Goal: Transaction & Acquisition: Purchase product/service

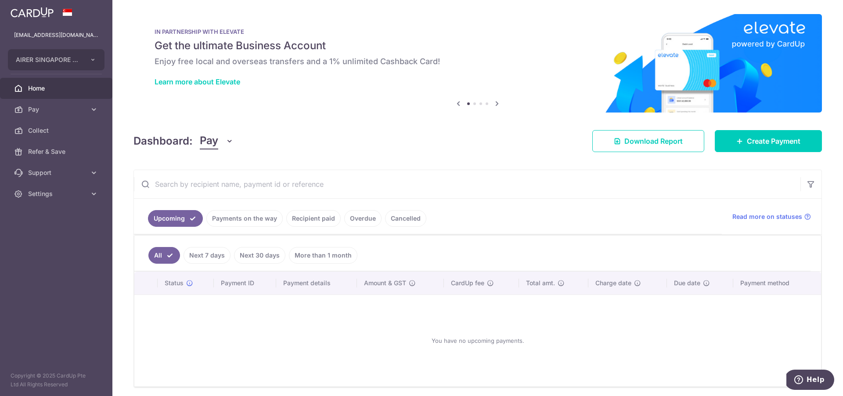
click at [239, 215] on link "Payments on the way" at bounding box center [244, 218] width 76 height 17
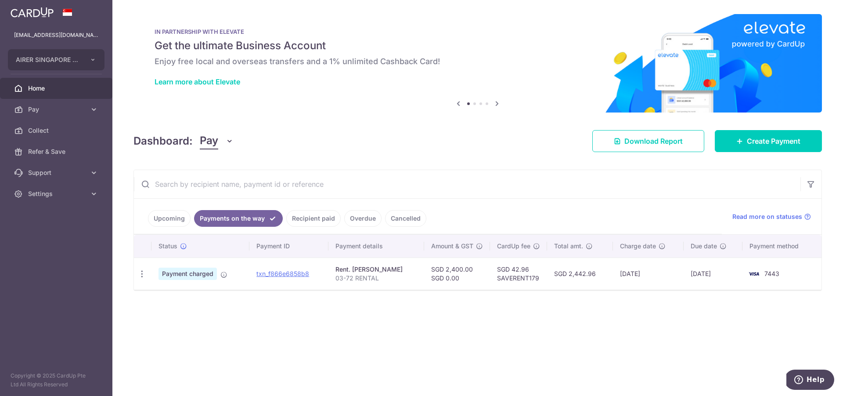
click at [313, 215] on link "Recipient paid" at bounding box center [313, 218] width 54 height 17
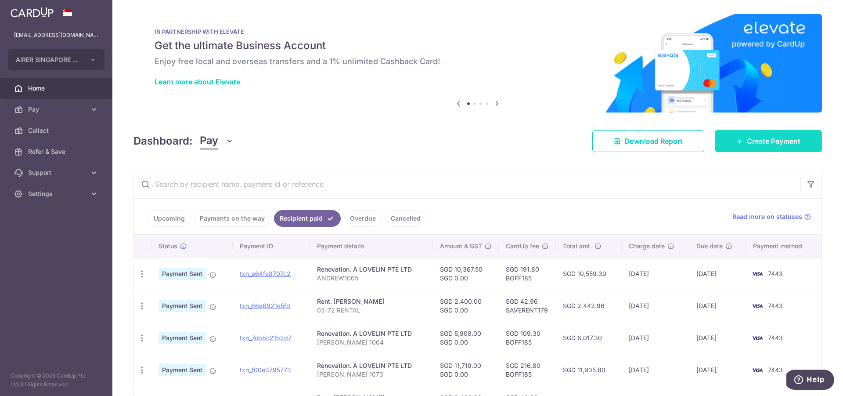
click at [766, 138] on span "Create Payment" at bounding box center [774, 141] width 54 height 11
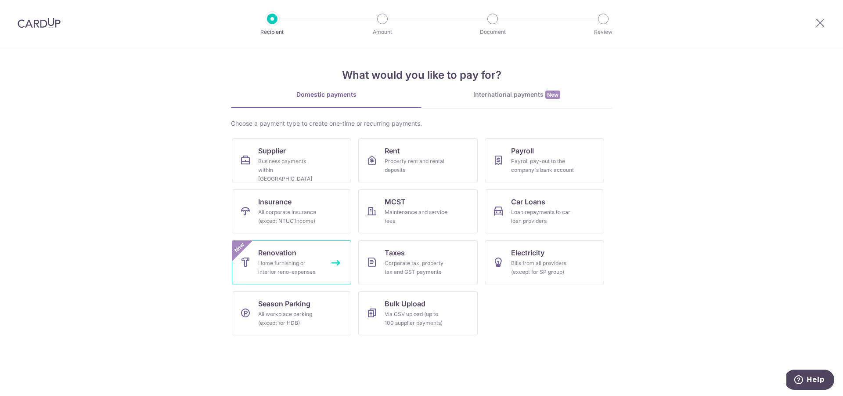
click at [303, 264] on div "Home furnishing or interior reno-expenses" at bounding box center [289, 268] width 63 height 18
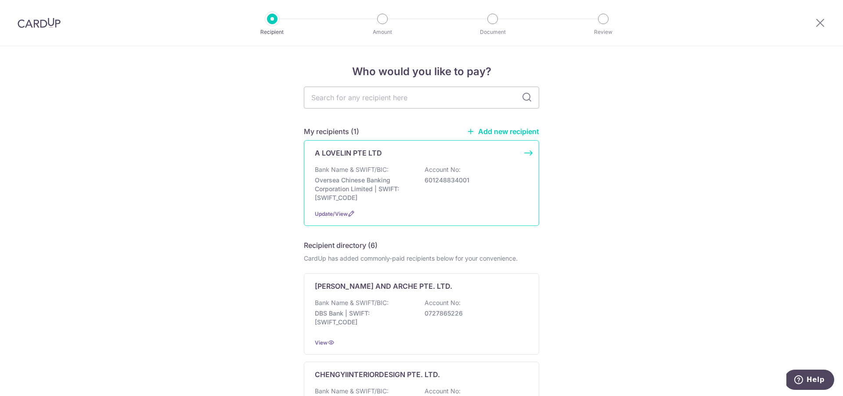
click at [373, 178] on p "Oversea Chinese Banking Corporation Limited | SWIFT: OCBCSGSGXXX" at bounding box center [364, 189] width 98 height 26
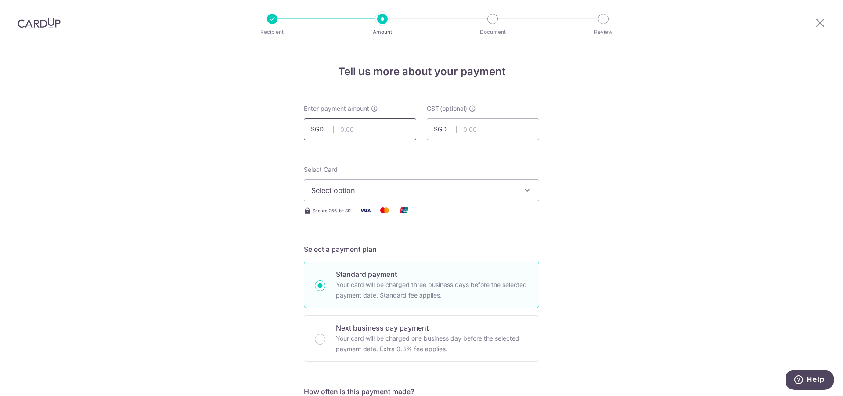
click at [366, 122] on input "text" at bounding box center [360, 129] width 112 height 22
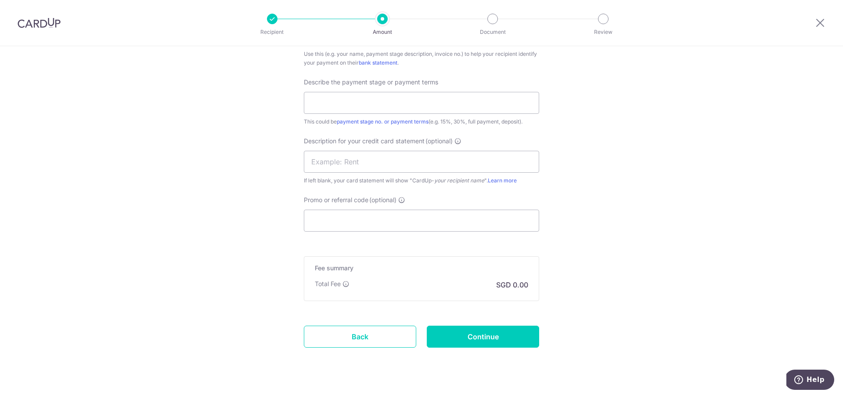
scroll to position [560, 0]
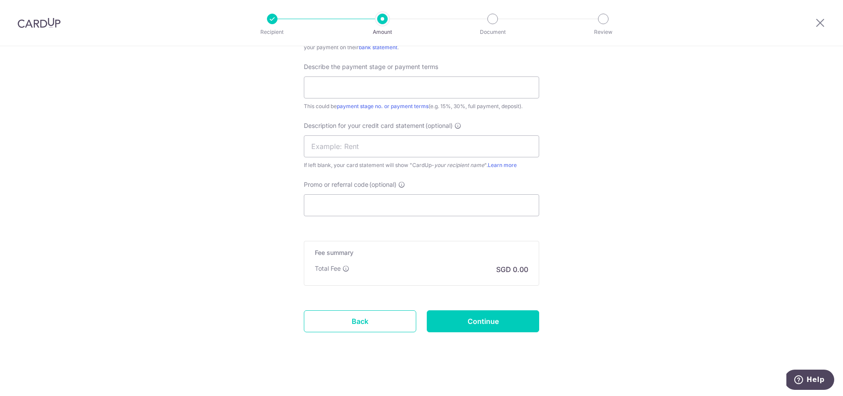
click at [455, 210] on input "Promo or referral code (optional)" at bounding box center [421, 205] width 235 height 22
paste input "BOFF185"
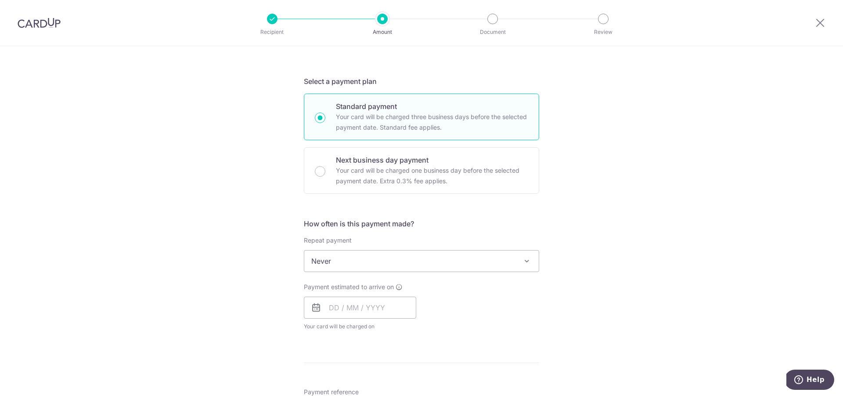
scroll to position [0, 0]
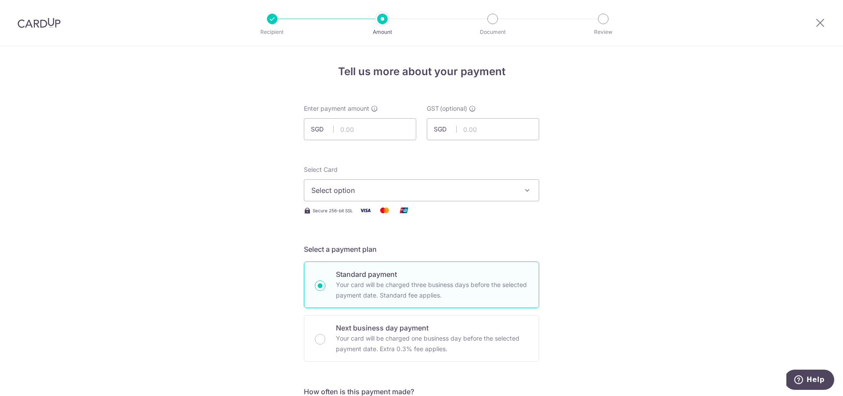
type input "BOFF185"
click at [385, 130] on input "text" at bounding box center [360, 129] width 112 height 22
type input "9,251.00"
click at [494, 194] on span "Select option" at bounding box center [413, 190] width 205 height 11
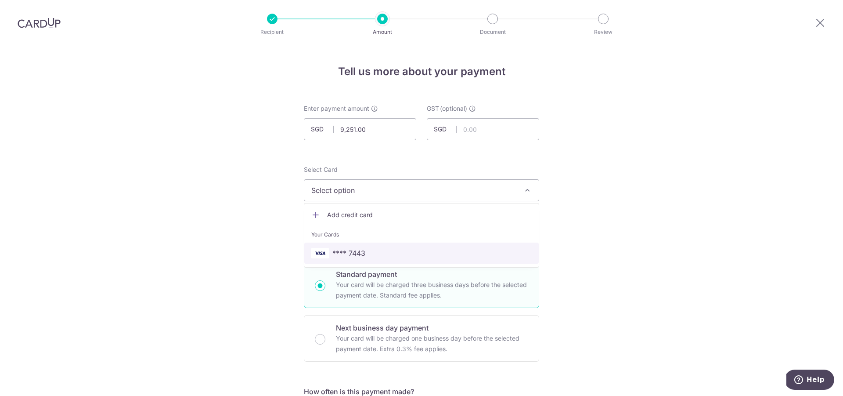
click at [420, 252] on span "**** 7443" at bounding box center [421, 253] width 220 height 11
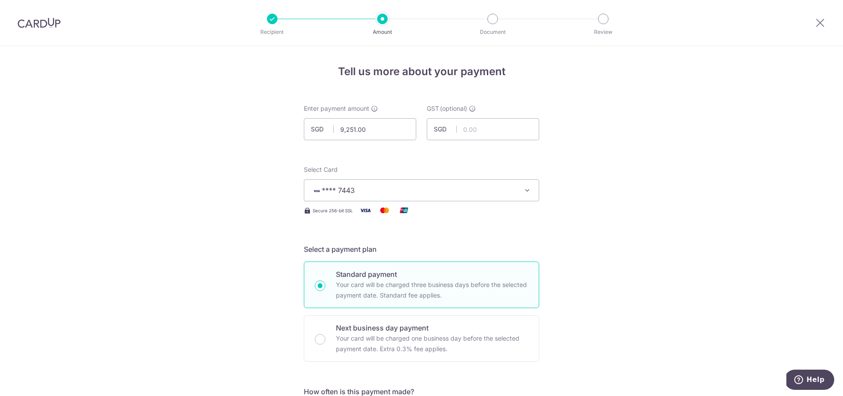
scroll to position [239, 0]
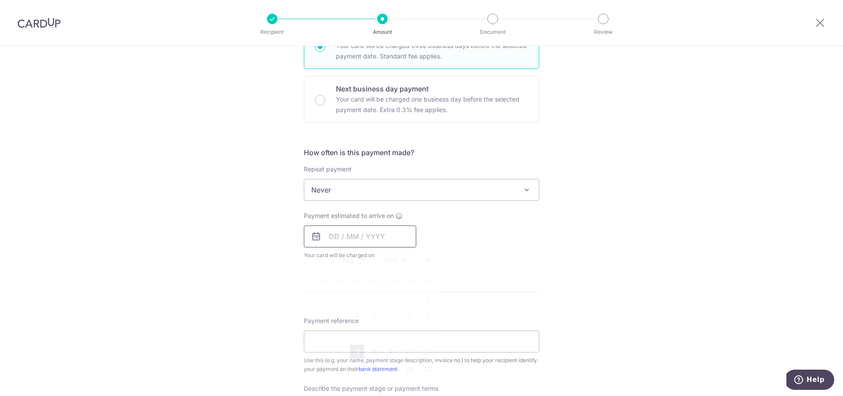
click at [376, 237] on input "text" at bounding box center [360, 236] width 112 height 22
click at [353, 352] on link "19" at bounding box center [357, 351] width 14 height 14
type input "19/08/2025"
click at [651, 250] on div "Tell us more about your payment Enter payment amount SGD 9,251.00 9251.00 GST (…" at bounding box center [421, 282] width 843 height 951
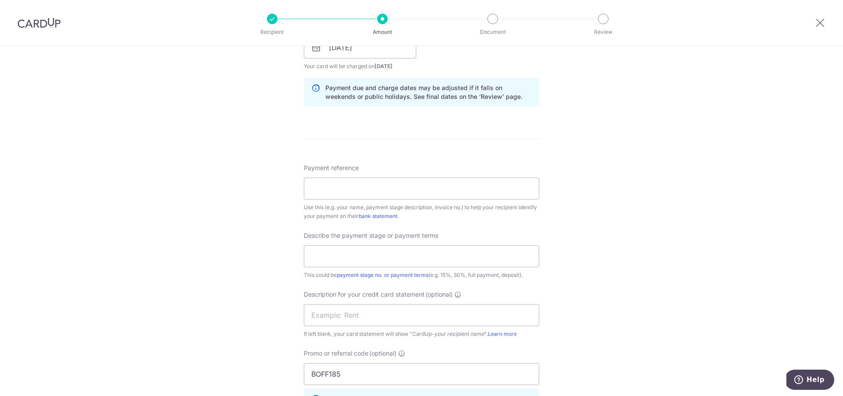
scroll to position [432, 0]
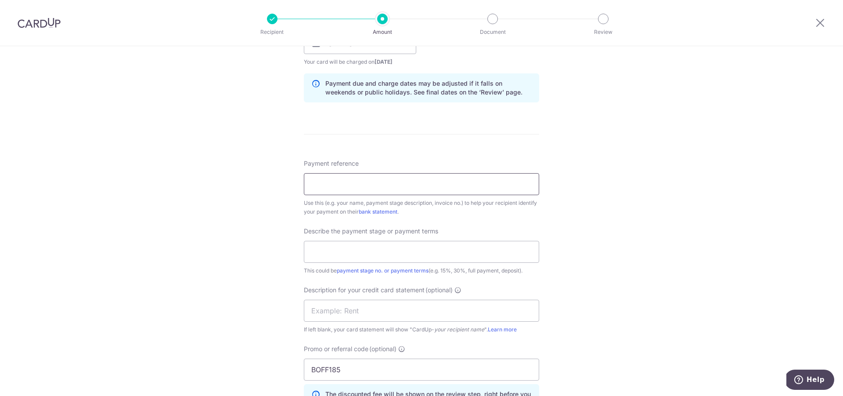
click at [465, 190] on input "Payment reference" at bounding box center [421, 184] width 235 height 22
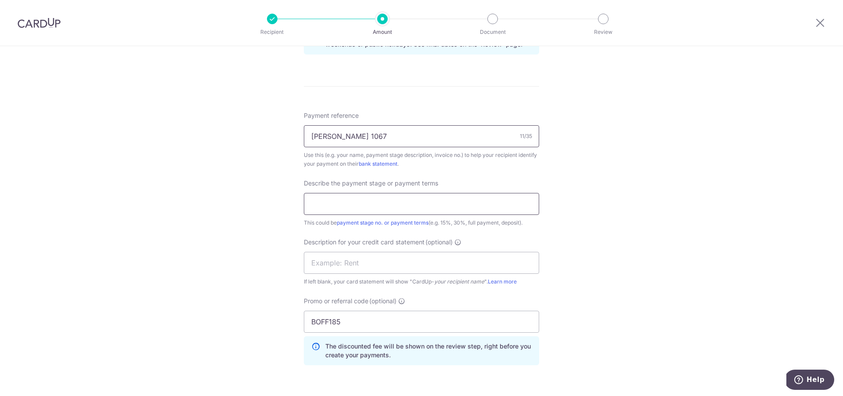
scroll to position [494, 0]
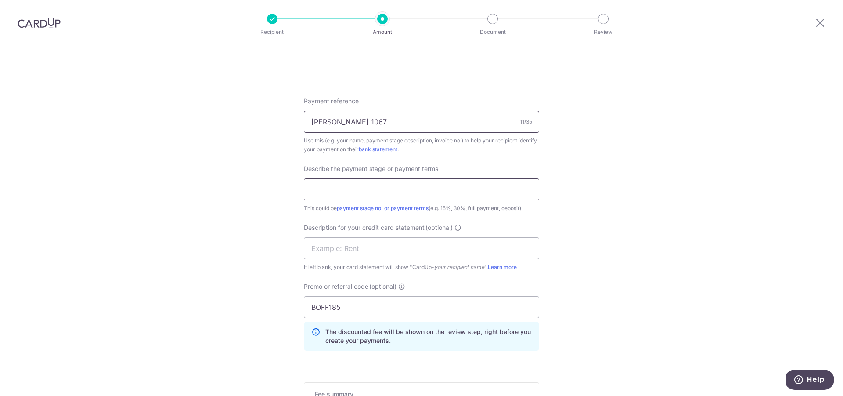
type input "ANDREW 1067"
click at [423, 183] on input "text" at bounding box center [421, 189] width 235 height 22
type input "FULL PAYMENT"
type input "ANDREW 1067"
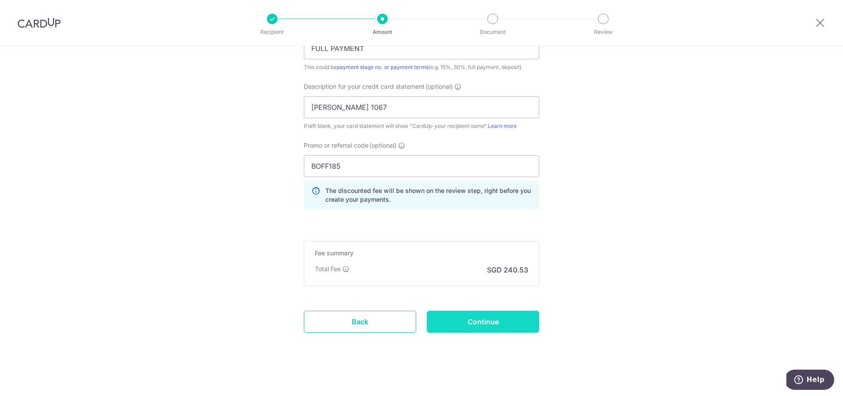
click at [476, 319] on input "Continue" at bounding box center [483, 321] width 112 height 22
type input "Create Schedule"
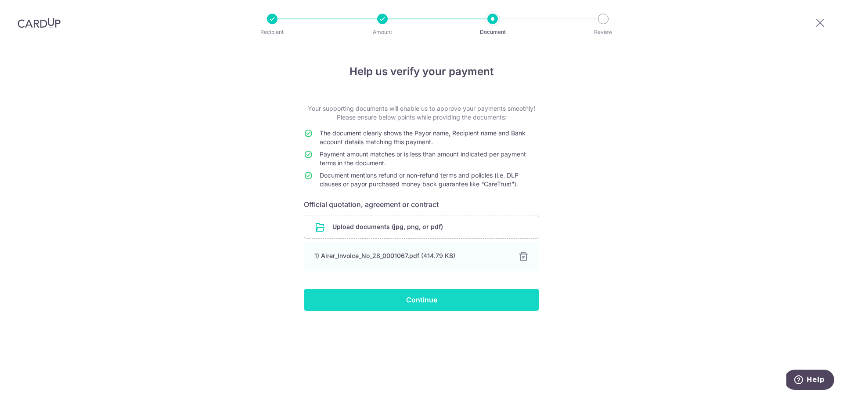
click at [400, 297] on input "Continue" at bounding box center [421, 299] width 235 height 22
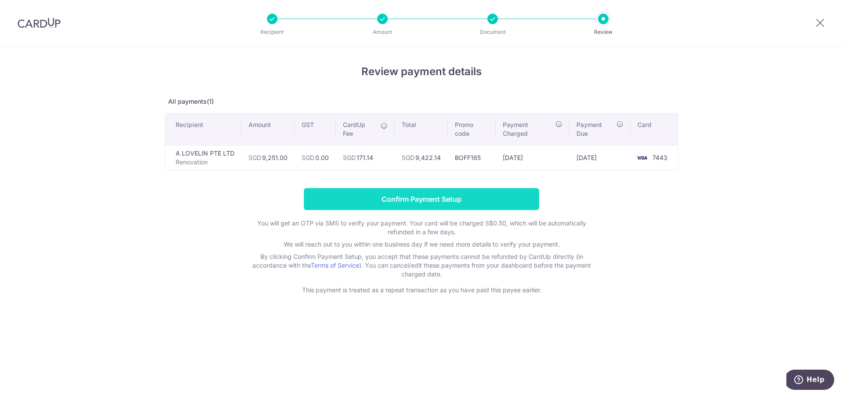
click at [403, 199] on input "Confirm Payment Setup" at bounding box center [421, 199] width 235 height 22
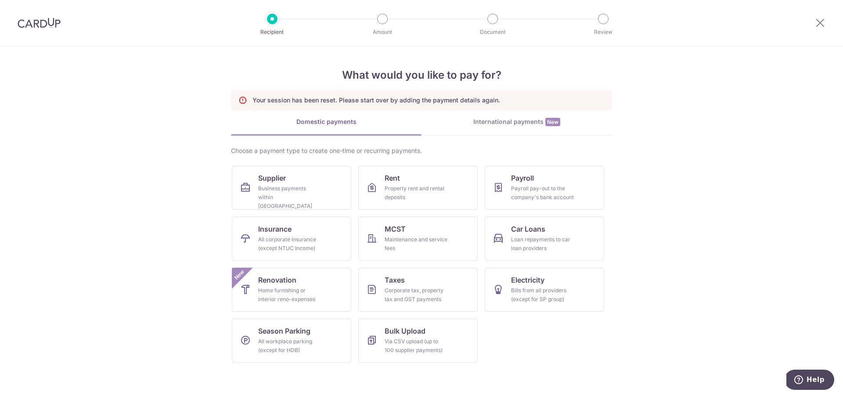
click at [37, 23] on img at bounding box center [39, 23] width 43 height 11
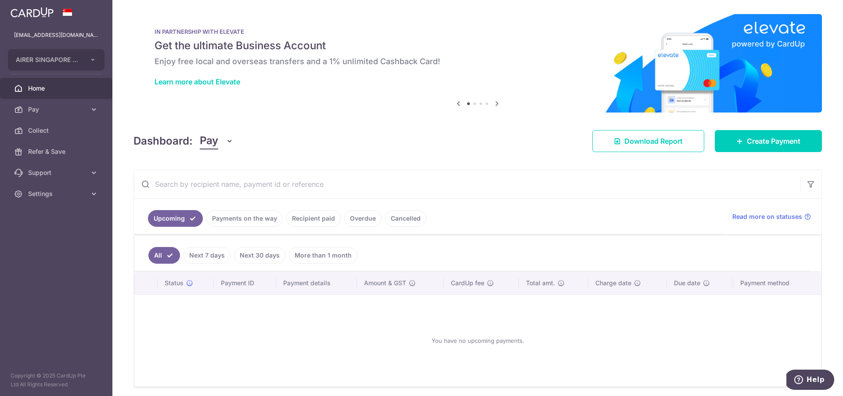
click at [240, 217] on link "Payments on the way" at bounding box center [244, 218] width 76 height 17
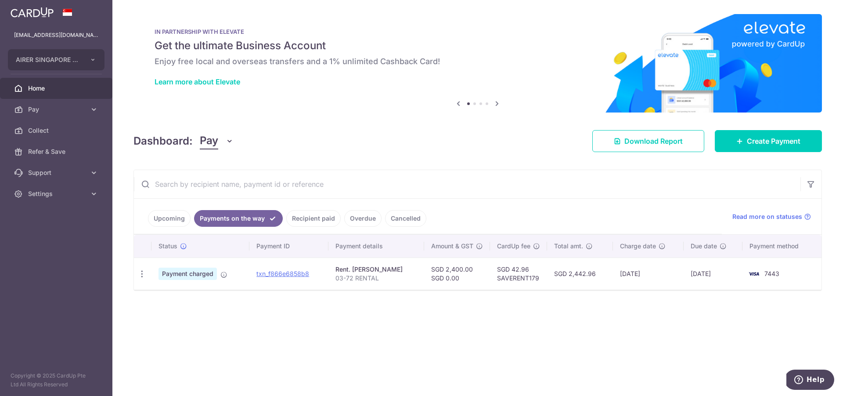
click at [177, 219] on link "Upcoming" at bounding box center [169, 218] width 43 height 17
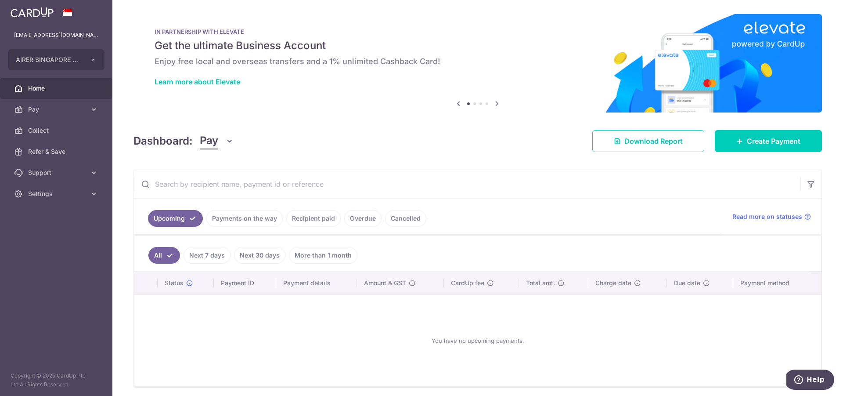
click at [213, 254] on link "Next 7 days" at bounding box center [206, 255] width 47 height 17
click at [155, 253] on link "All" at bounding box center [157, 255] width 19 height 17
click at [246, 221] on link "Payments on the way" at bounding box center [244, 218] width 76 height 17
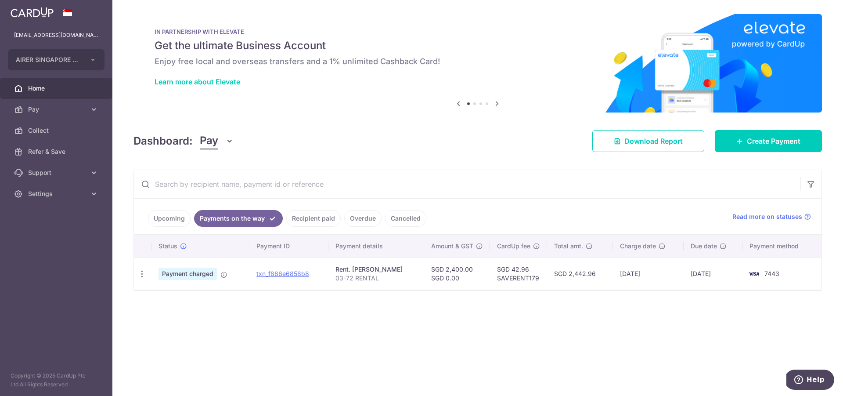
click at [300, 212] on link "Recipient paid" at bounding box center [313, 218] width 54 height 17
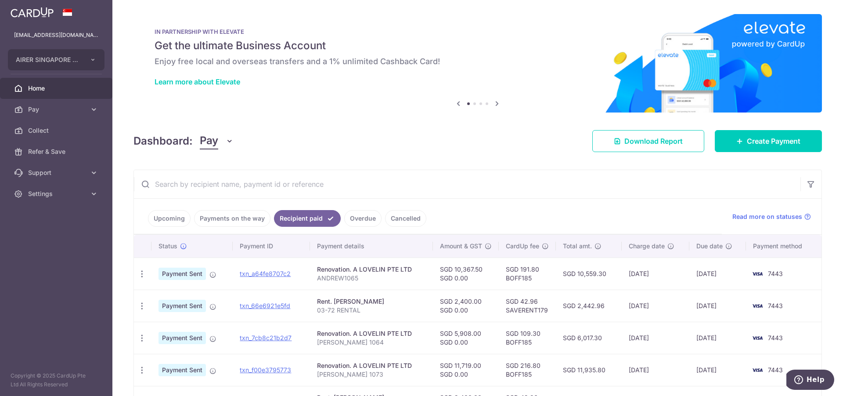
click at [242, 219] on link "Payments on the way" at bounding box center [232, 218] width 76 height 17
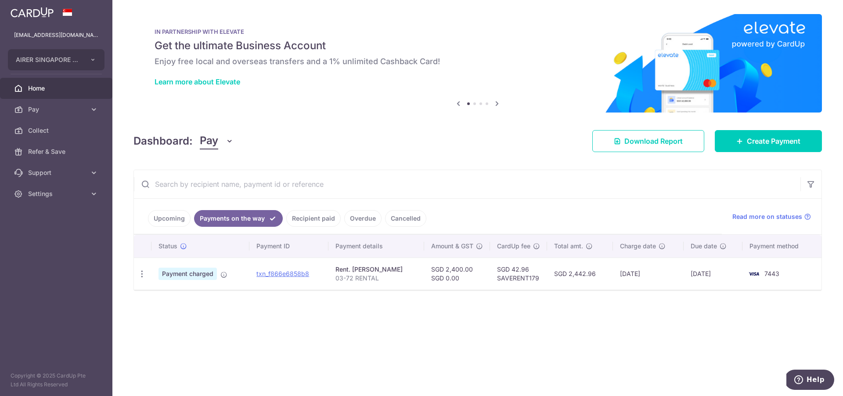
click at [180, 216] on link "Upcoming" at bounding box center [169, 218] width 43 height 17
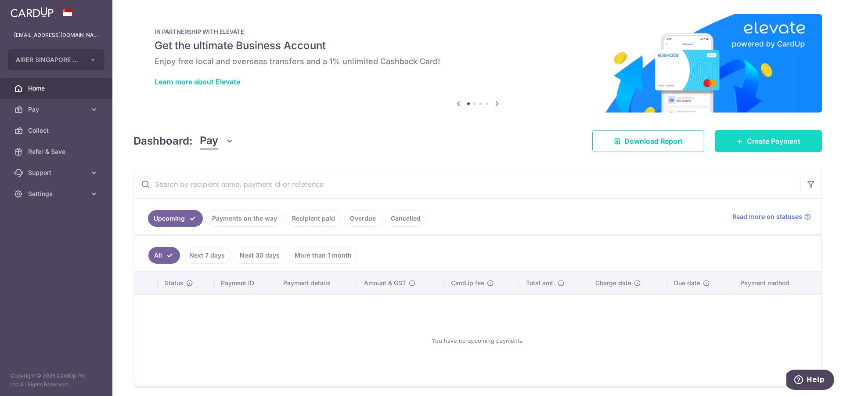
click at [759, 143] on span "Create Payment" at bounding box center [774, 141] width 54 height 11
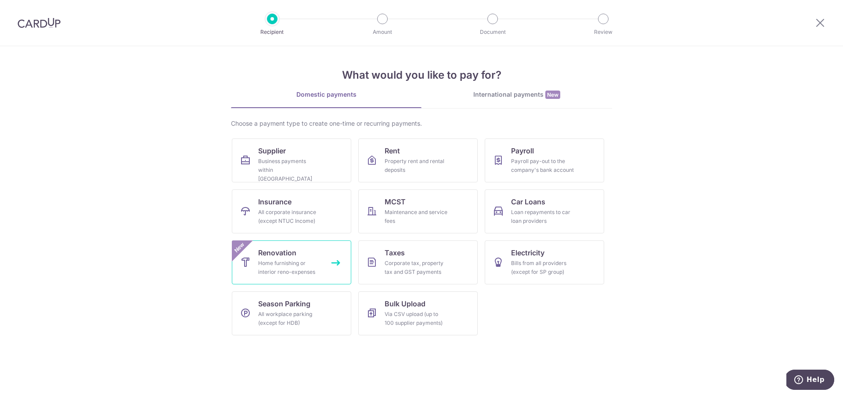
click at [281, 259] on div "Home furnishing or interior reno-expenses" at bounding box center [289, 268] width 63 height 18
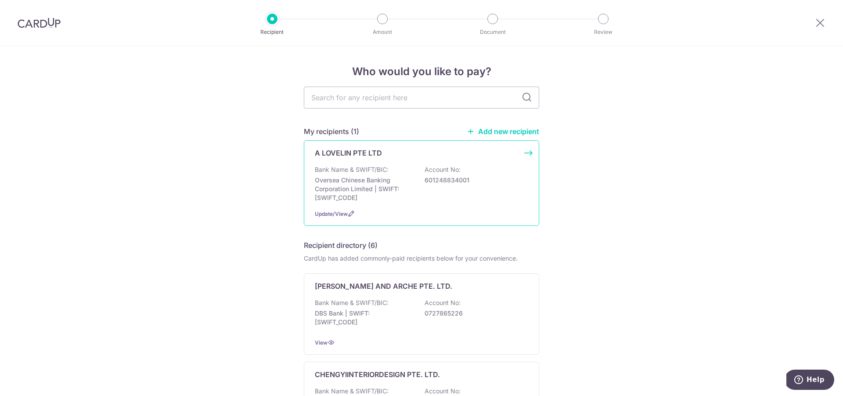
click at [383, 153] on div "A LOVELIN PTE LTD" at bounding box center [416, 152] width 203 height 11
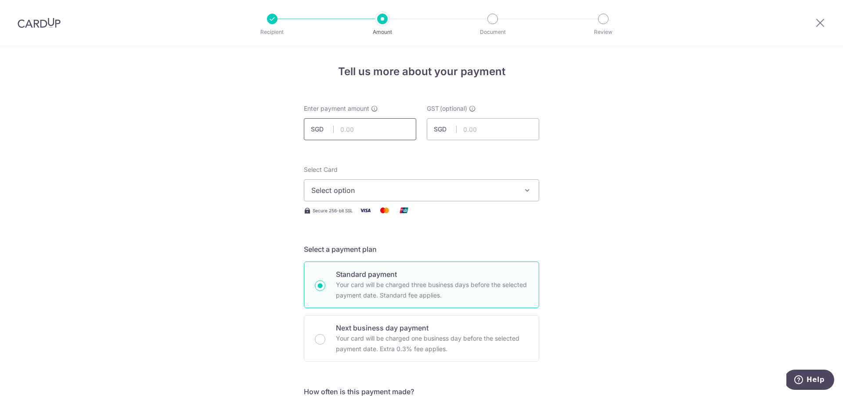
click at [378, 134] on input "text" at bounding box center [360, 129] width 112 height 22
type input "9,251.00"
click at [315, 334] on input "Next business day payment Your card will be charged one business day before the…" at bounding box center [320, 339] width 11 height 11
radio input "true"
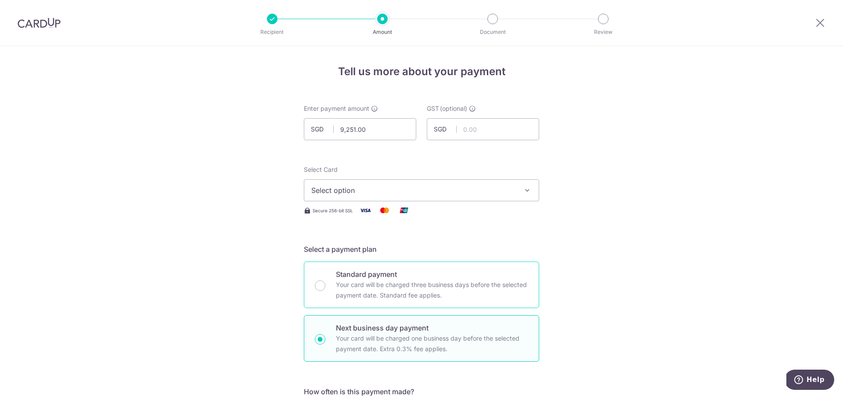
click at [363, 278] on p "Standard payment" at bounding box center [432, 274] width 192 height 11
click at [325, 280] on input "Standard payment Your card will be charged three business days before the selec…" at bounding box center [320, 285] width 11 height 11
radio input "true"
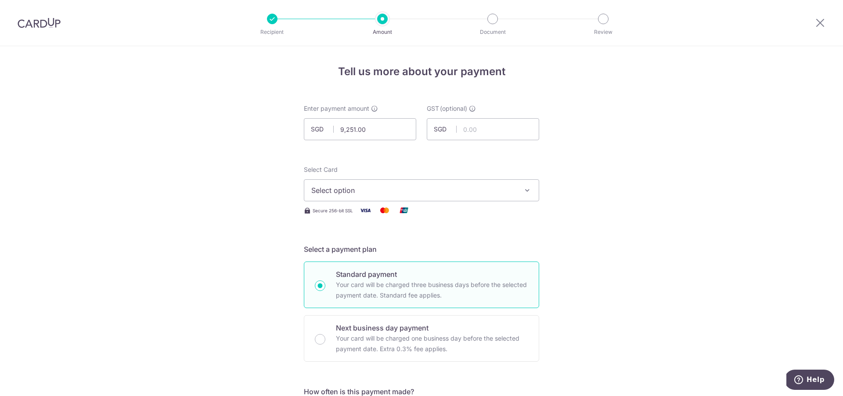
click at [422, 181] on button "Select option" at bounding box center [421, 190] width 235 height 22
click at [399, 214] on span "Add credit card" at bounding box center [429, 214] width 205 height 9
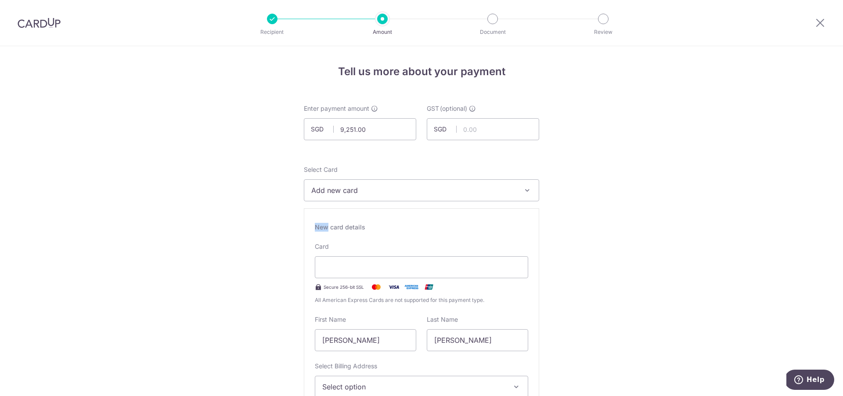
click at [399, 214] on div "New card details Card Secure 256-bit SSL All American Express Cards are not sup…" at bounding box center [421, 329] width 235 height 243
click at [410, 192] on span "Add new card" at bounding box center [413, 190] width 205 height 11
click at [367, 252] on span "**** 7443" at bounding box center [421, 253] width 220 height 11
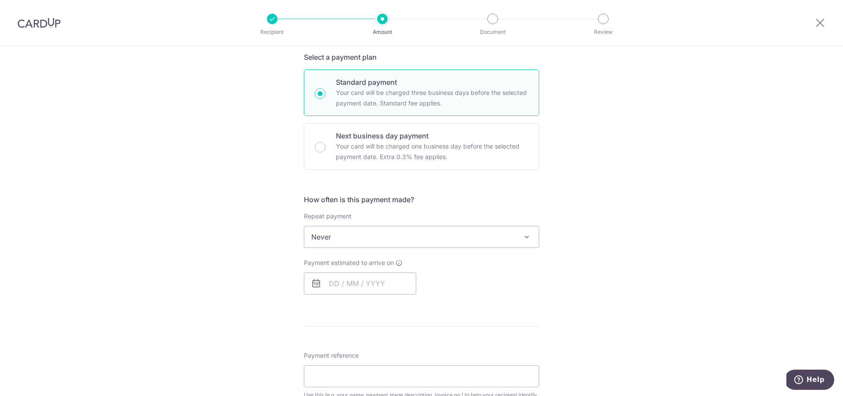
scroll to position [256, 0]
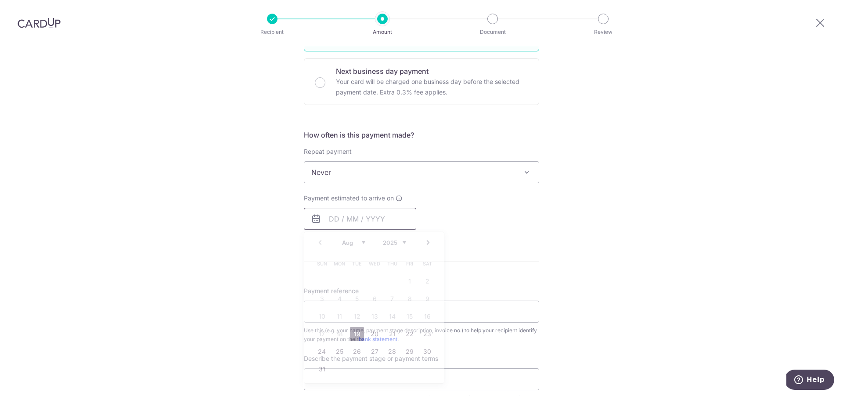
click at [358, 209] on input "text" at bounding box center [360, 219] width 112 height 22
click at [356, 328] on link "19" at bounding box center [357, 334] width 14 height 14
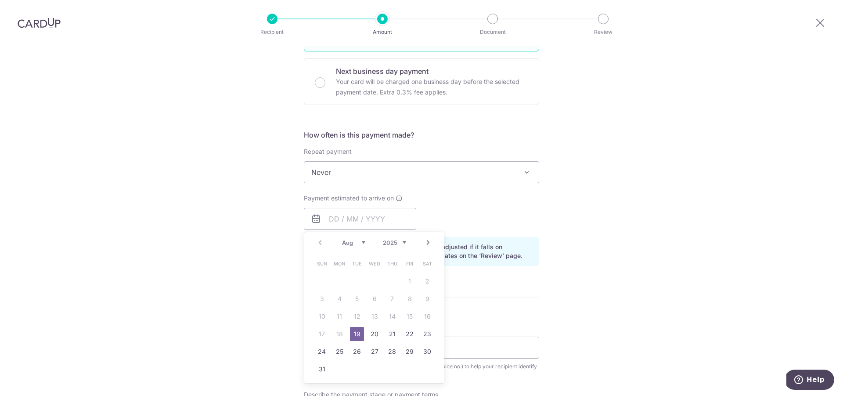
type input "19/08/2025"
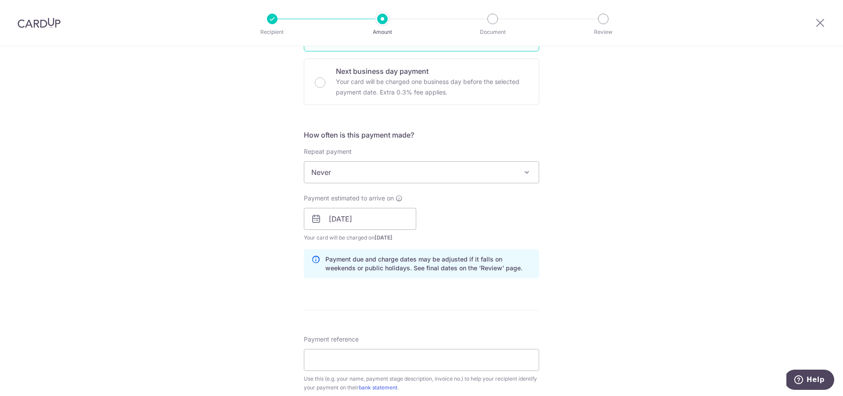
scroll to position [294, 0]
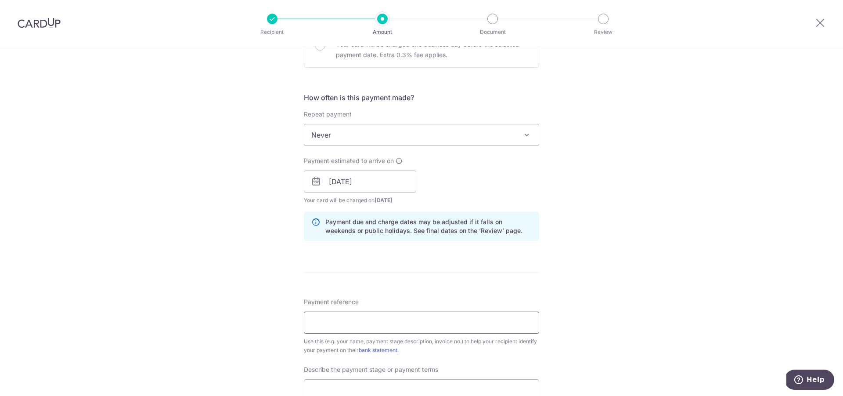
click at [475, 324] on input "Payment reference" at bounding box center [421, 322] width 235 height 22
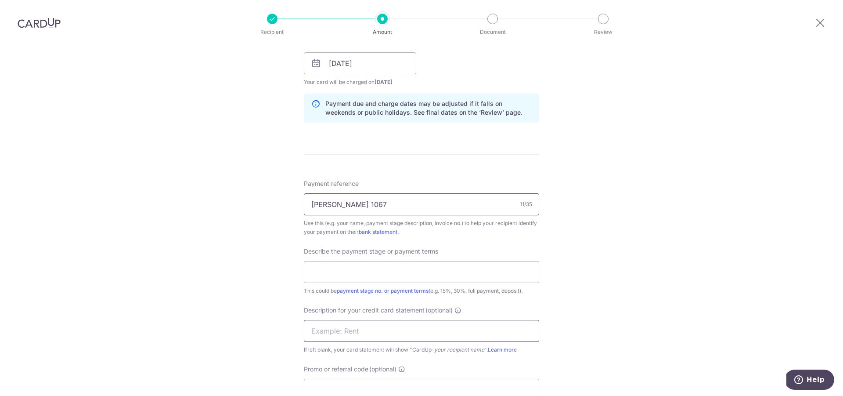
scroll to position [480, 0]
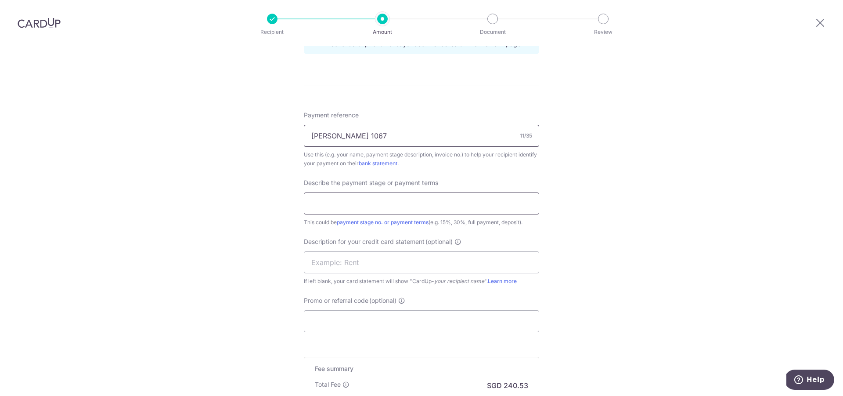
type input "andrew 1067"
click at [344, 201] on input "text" at bounding box center [421, 203] width 235 height 22
type input "FULL PAYMENT"
type input "andrew 1067"
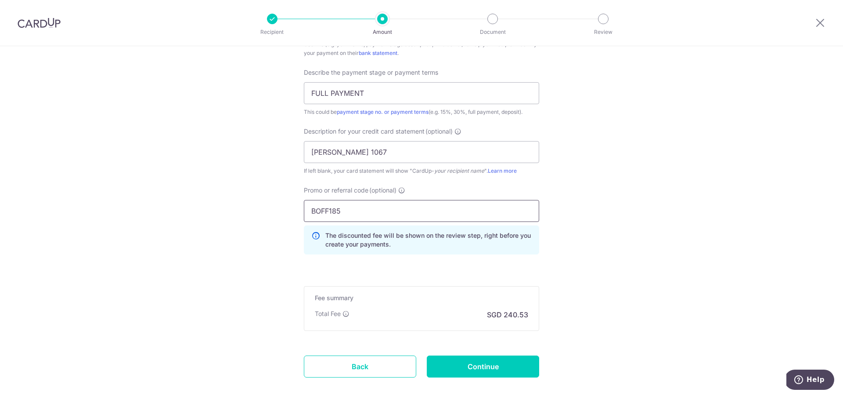
scroll to position [631, 0]
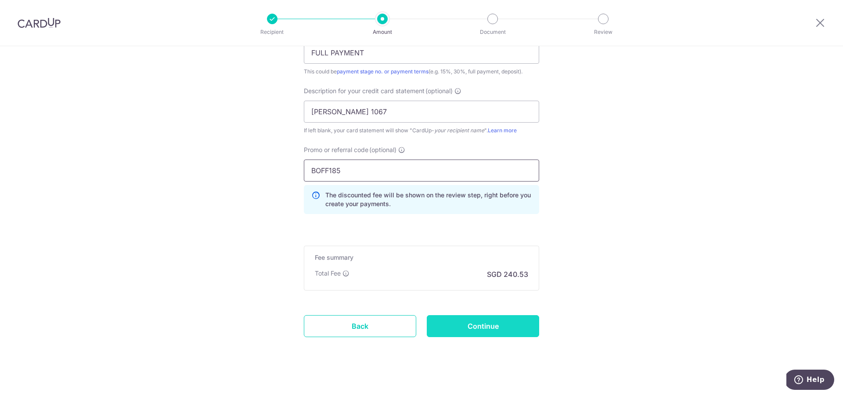
type input "BOFF185"
click at [472, 320] on input "Continue" at bounding box center [483, 326] width 112 height 22
type input "Create Schedule"
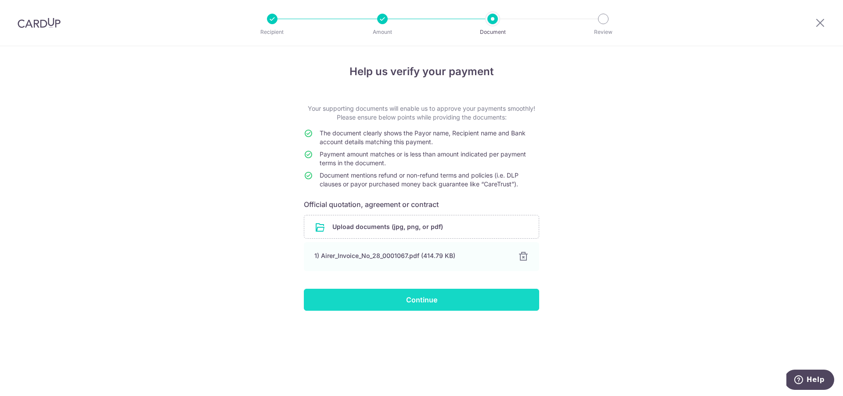
click at [374, 297] on input "Continue" at bounding box center [421, 299] width 235 height 22
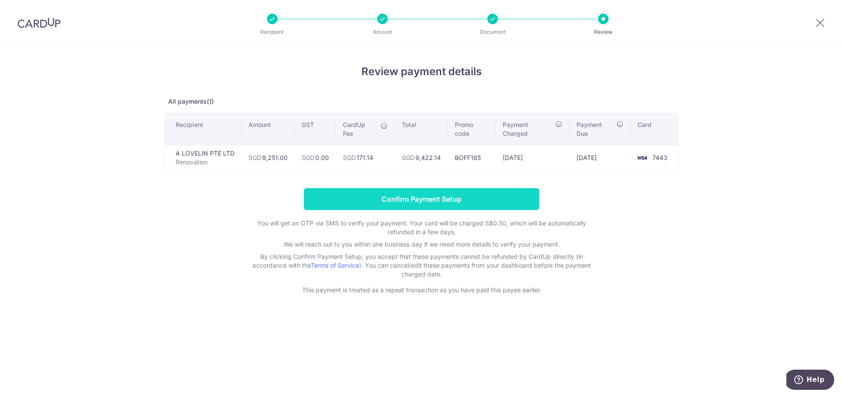
click at [474, 203] on input "Confirm Payment Setup" at bounding box center [421, 199] width 235 height 22
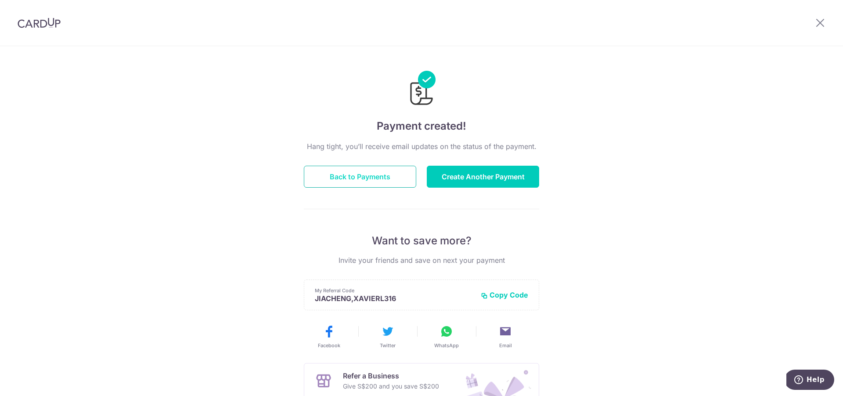
click at [386, 183] on button "Back to Payments" at bounding box center [360, 176] width 112 height 22
